Goal: Navigation & Orientation: Find specific page/section

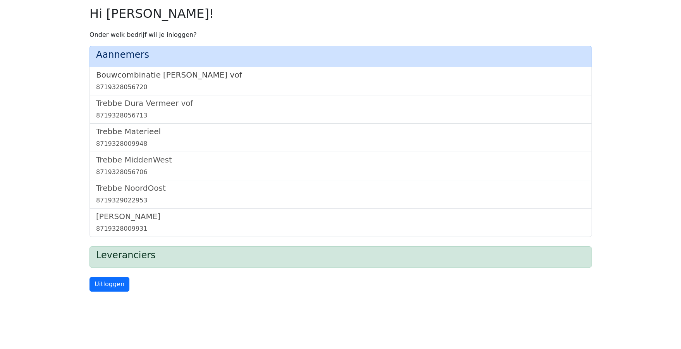
click at [143, 72] on h5 "Bouwcombinatie [PERSON_NAME] vof" at bounding box center [340, 74] width 489 height 9
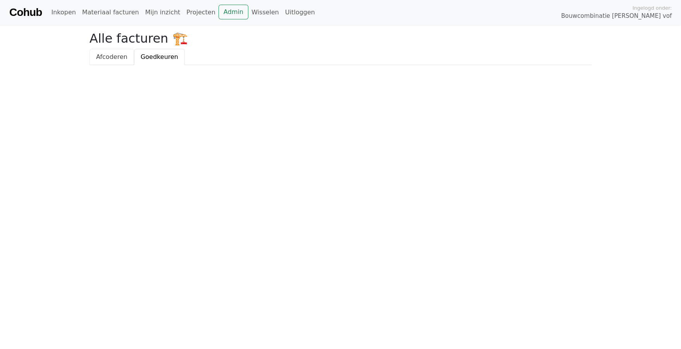
click at [105, 56] on span "Afcoderen" at bounding box center [111, 56] width 31 height 7
click at [248, 12] on link "Wisselen" at bounding box center [265, 12] width 34 height 15
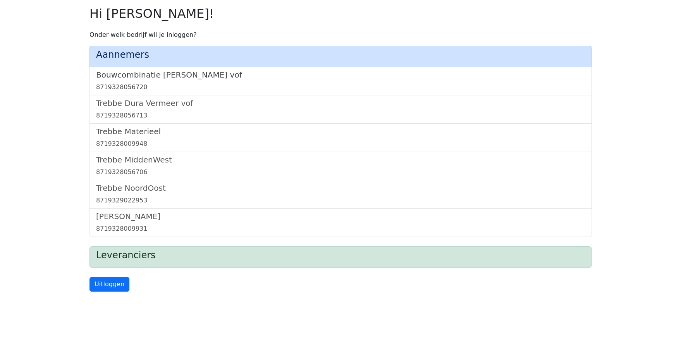
click at [119, 78] on h5 "Bouwcombinatie [PERSON_NAME] vof" at bounding box center [340, 74] width 489 height 9
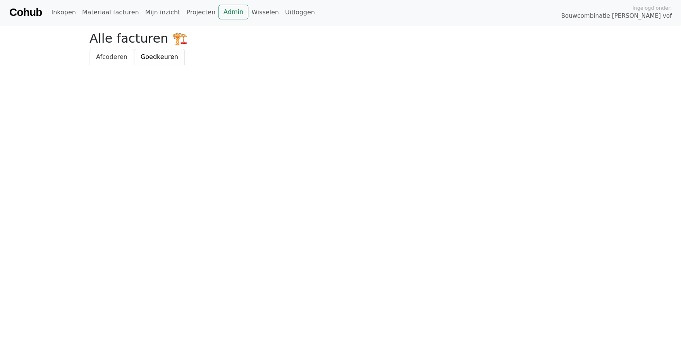
click at [106, 58] on span "Afcoderen" at bounding box center [111, 56] width 31 height 7
click at [219, 12] on link "Admin" at bounding box center [234, 12] width 30 height 15
